Goal: Task Accomplishment & Management: Manage account settings

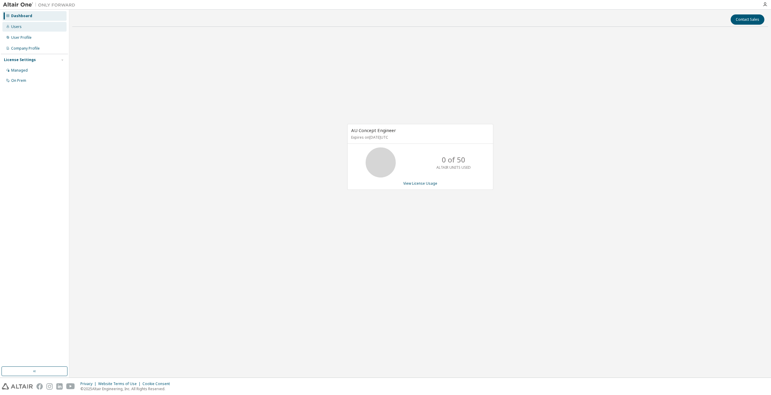
click at [15, 29] on div "Users" at bounding box center [16, 26] width 11 height 5
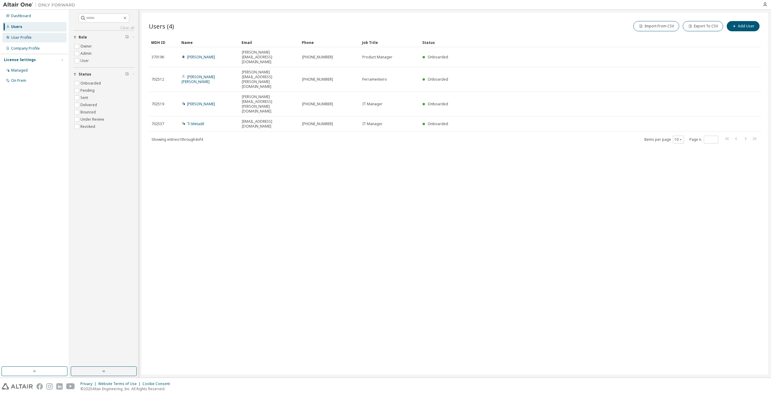
click at [18, 35] on div "User Profile" at bounding box center [34, 38] width 64 height 10
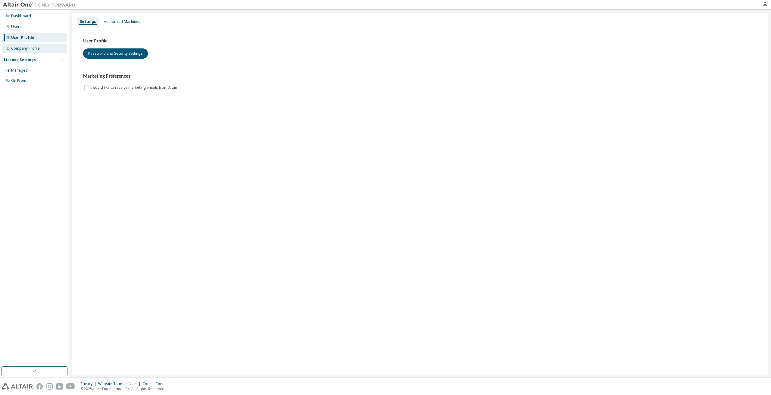
click at [28, 48] on div "Company Profile" at bounding box center [25, 48] width 29 height 5
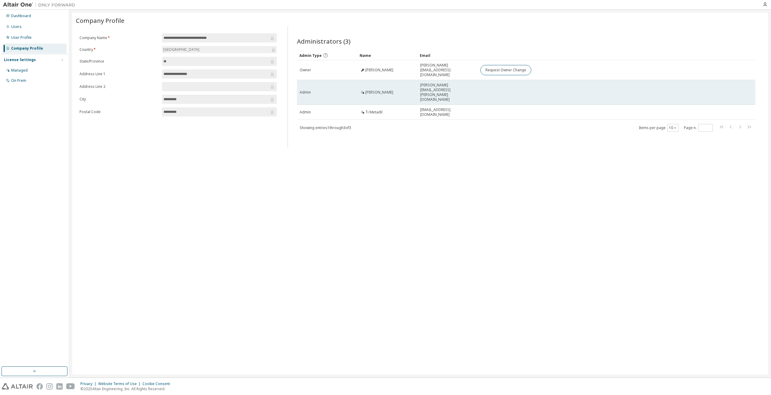
click at [499, 80] on td at bounding box center [606, 92] width 258 height 25
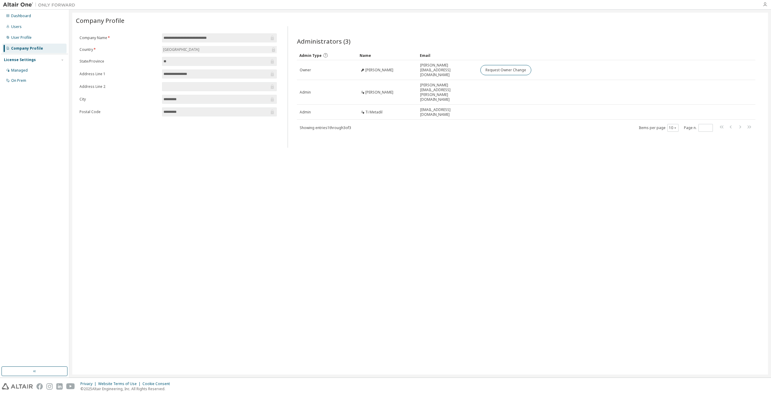
click at [764, 2] on icon "button" at bounding box center [764, 4] width 5 height 5
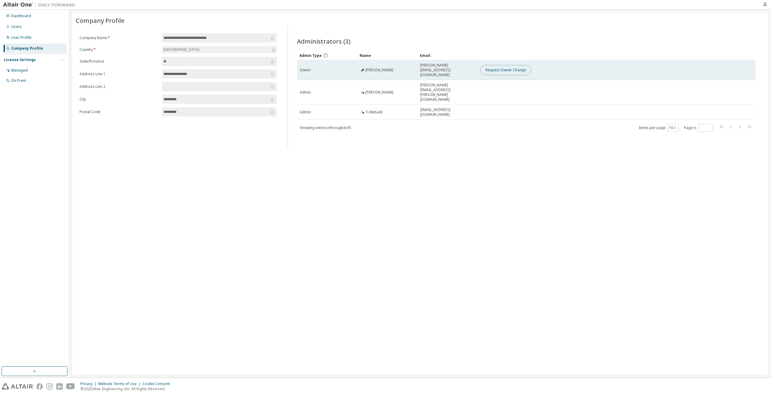
click at [494, 67] on button "Request Owner Change" at bounding box center [505, 70] width 51 height 10
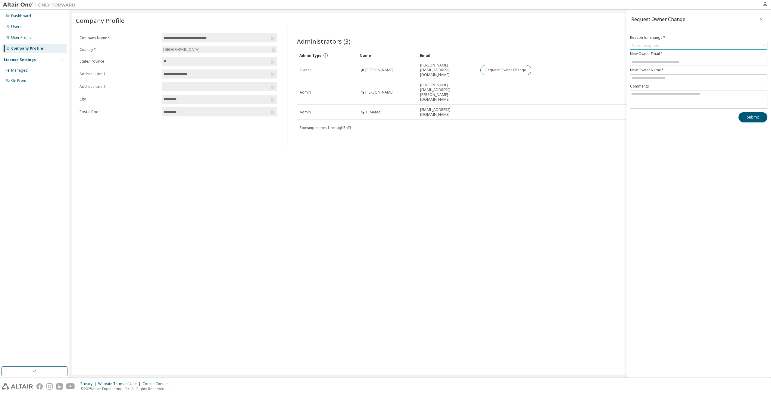
click at [667, 45] on div "Select an option" at bounding box center [698, 45] width 137 height 7
click at [661, 62] on li "User has left organisation" at bounding box center [697, 63] width 135 height 8
click at [657, 62] on input "text" at bounding box center [698, 62] width 134 height 5
type input "*"
type input "**********"
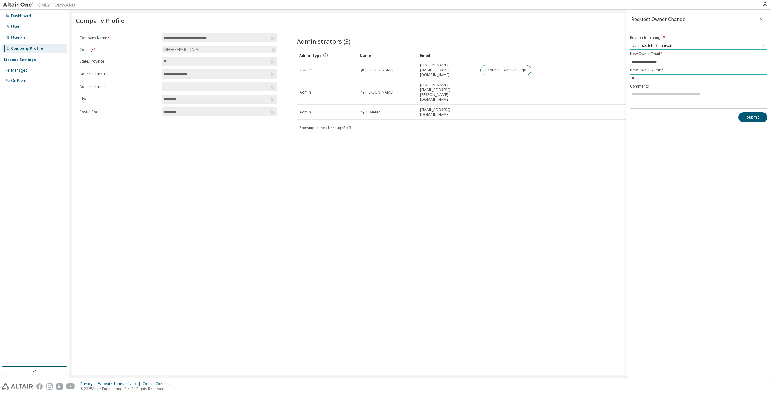
type input "*"
type input "**********"
click at [752, 117] on button "Submit" at bounding box center [752, 117] width 29 height 10
click at [244, 6] on div at bounding box center [418, 4] width 680 height 9
click at [763, 20] on icon "button" at bounding box center [761, 19] width 4 height 5
